Goal: Transaction & Acquisition: Purchase product/service

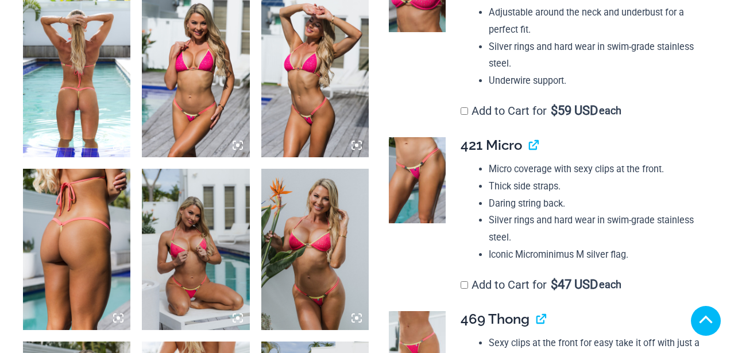
scroll to position [812, 0]
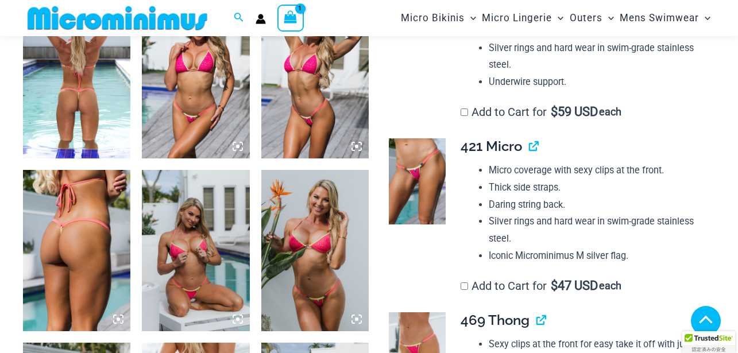
type input "**********"
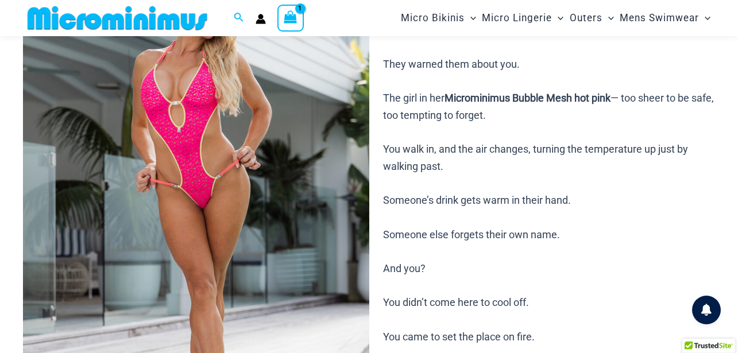
scroll to position [108, 0]
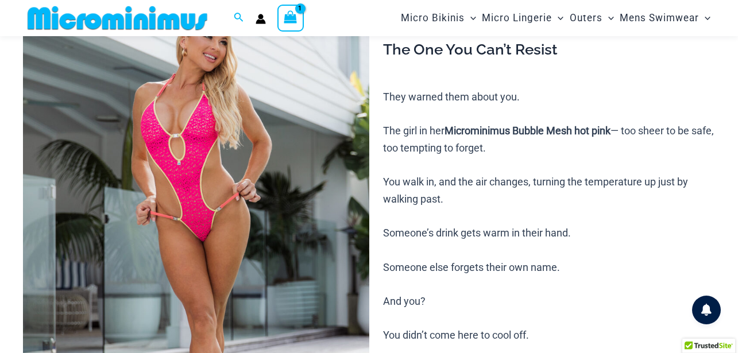
click at [622, 221] on p "They warned them about you. The girl in her Microminimus Bubble Mesh hot pink —…" at bounding box center [549, 233] width 332 height 290
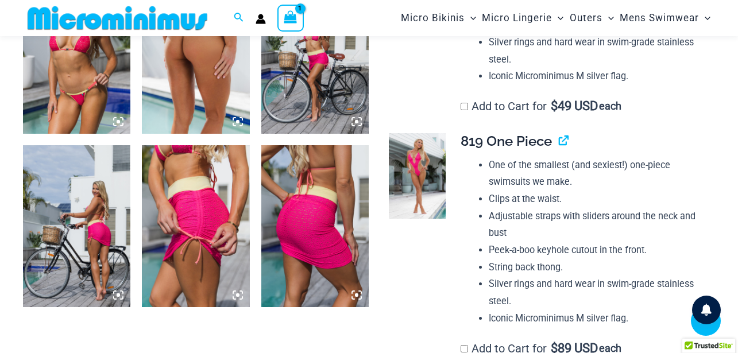
scroll to position [1166, 0]
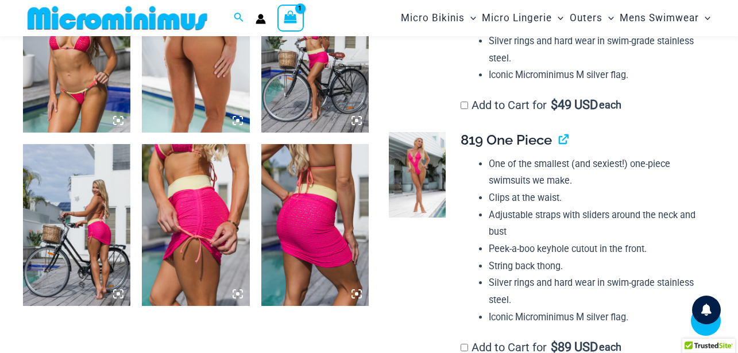
click at [237, 121] on icon at bounding box center [237, 120] width 3 height 3
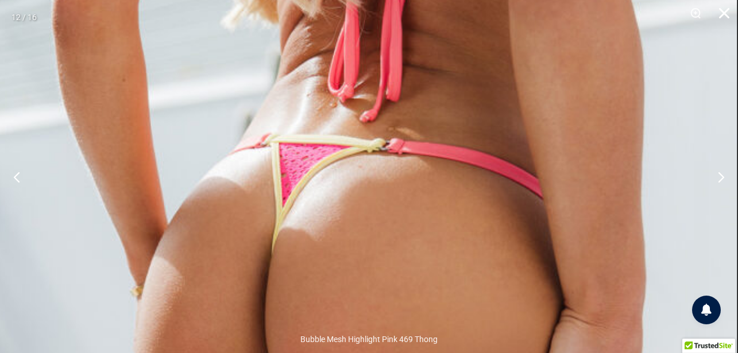
click at [725, 14] on button "Close" at bounding box center [720, 17] width 29 height 34
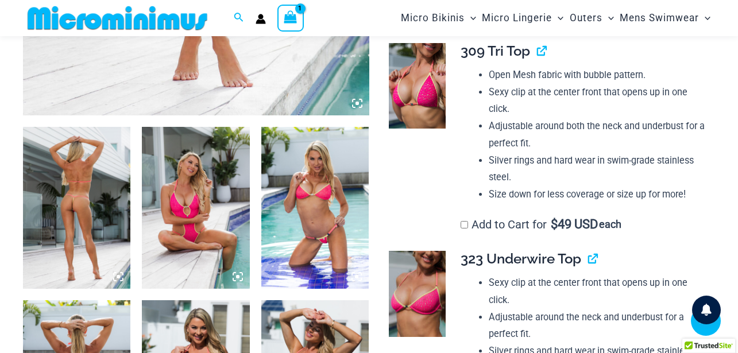
scroll to position [491, 0]
